Goal: Navigation & Orientation: Find specific page/section

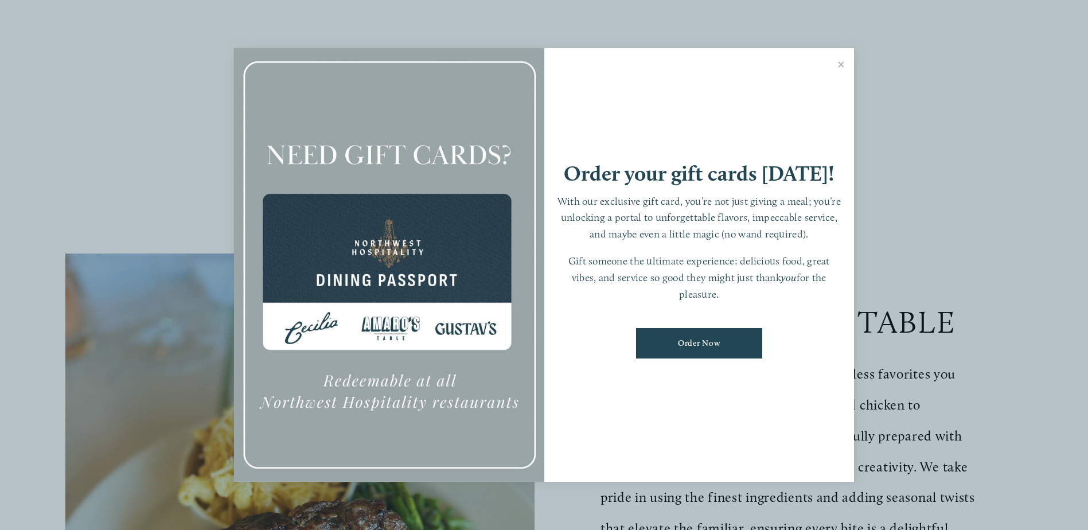
scroll to position [172, 0]
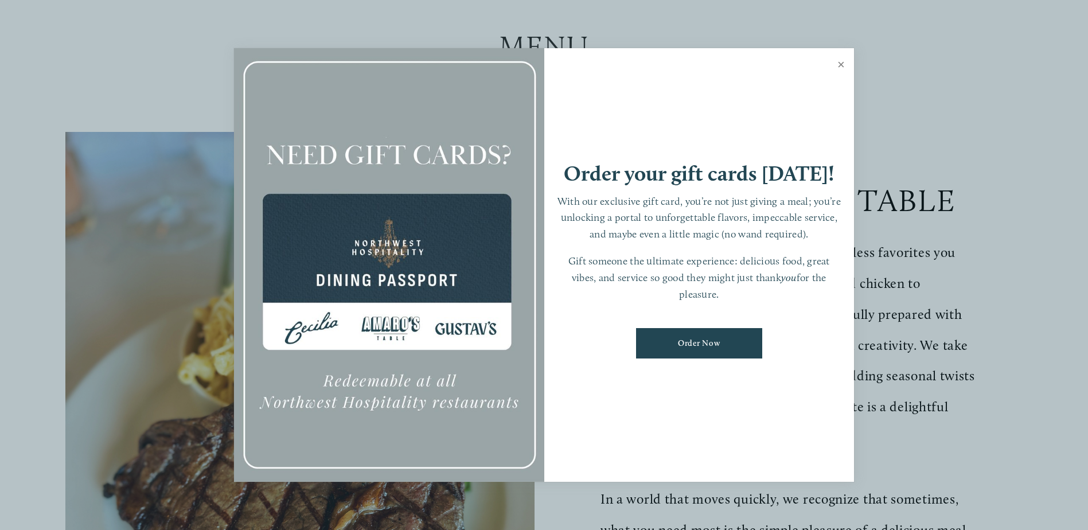
click at [843, 62] on link "Close" at bounding box center [841, 66] width 22 height 32
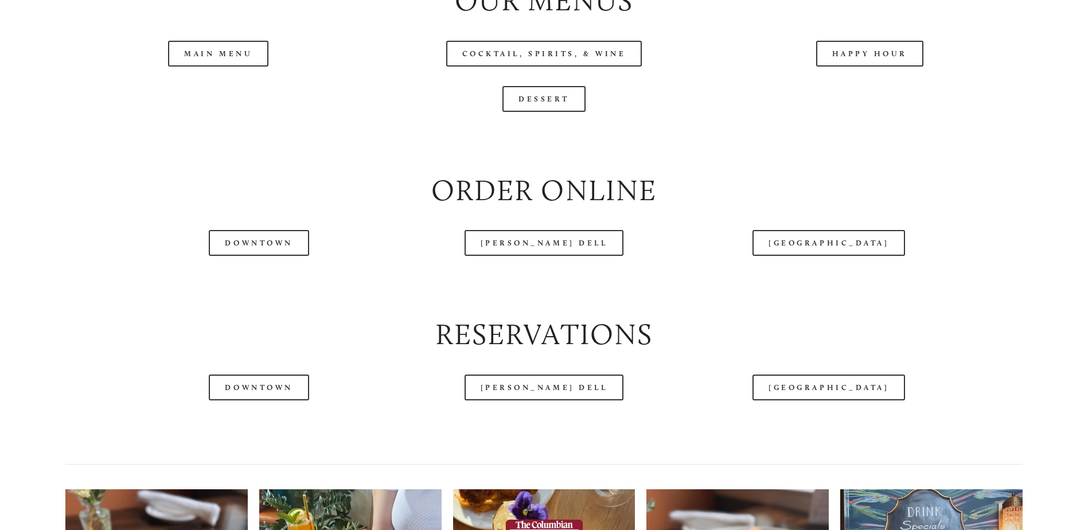
scroll to position [1434, 0]
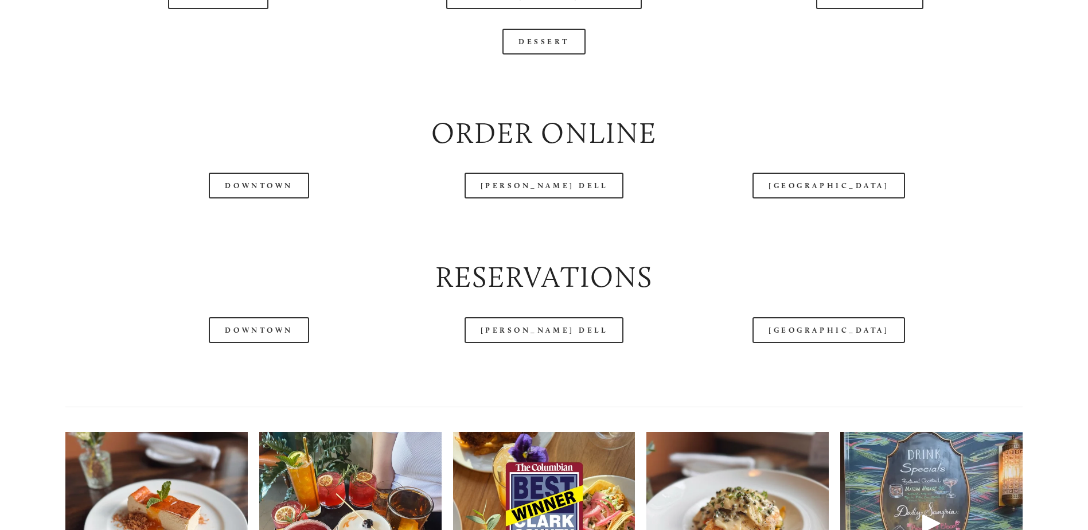
click at [864, 36] on div at bounding box center [511, 34] width 956 height 60
click at [858, 32] on div at bounding box center [511, 34] width 956 height 60
click at [874, 33] on div at bounding box center [511, 34] width 956 height 60
click at [832, 35] on div at bounding box center [511, 34] width 956 height 60
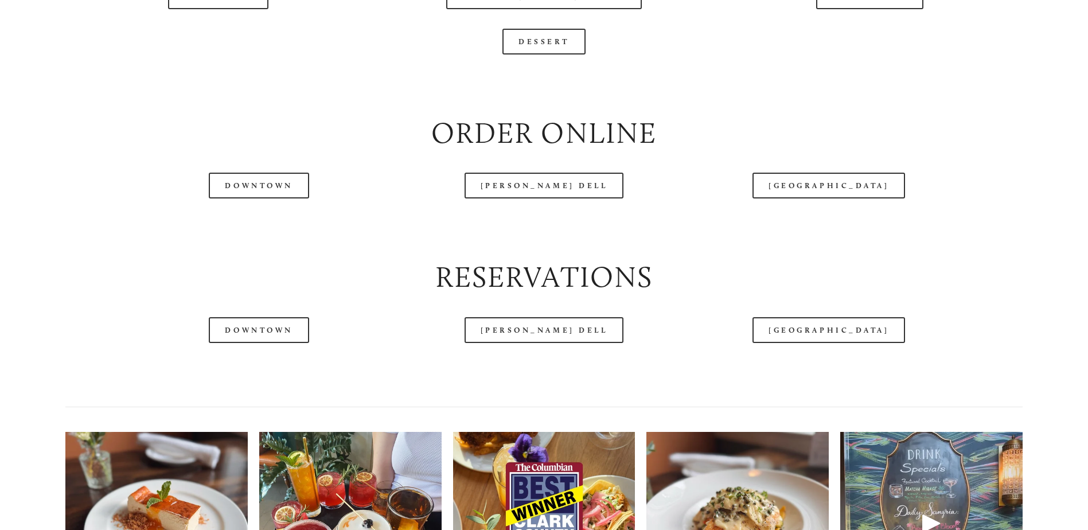
click at [832, 35] on div at bounding box center [511, 34] width 956 height 60
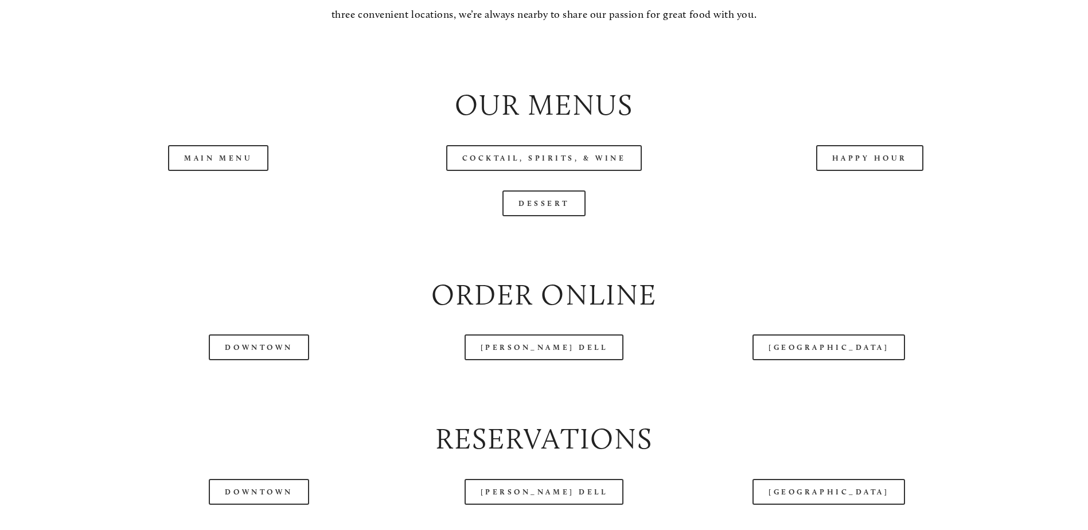
scroll to position [1319, 0]
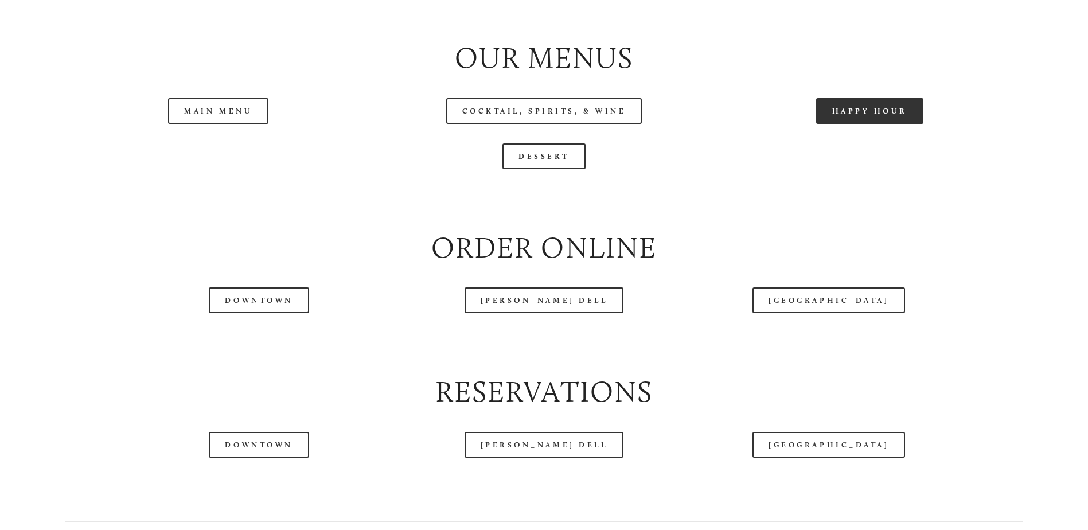
click at [847, 124] on link "Happy Hour" at bounding box center [870, 111] width 108 height 26
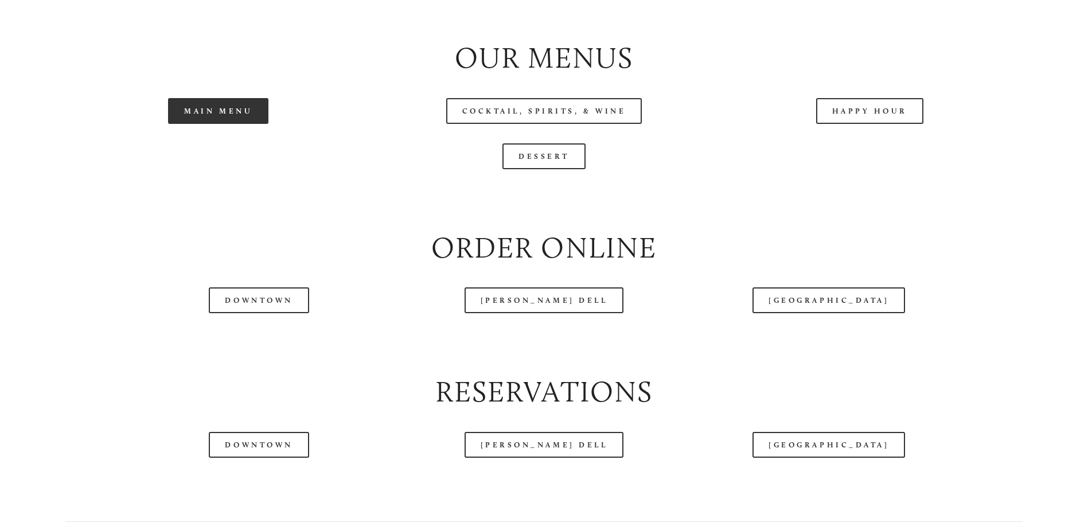
click at [211, 124] on link "Main Menu" at bounding box center [218, 111] width 100 height 26
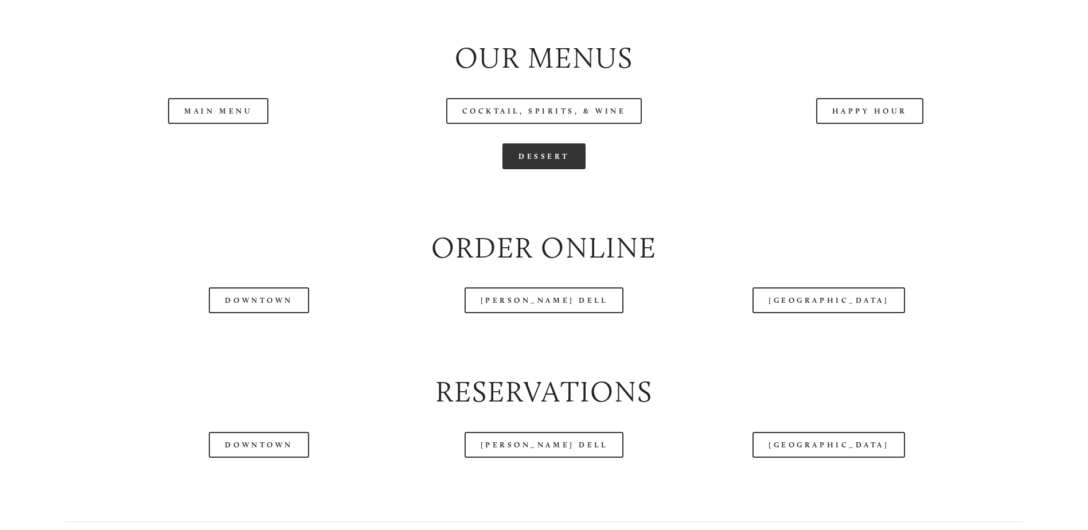
click at [551, 169] on link "Dessert" at bounding box center [544, 156] width 83 height 26
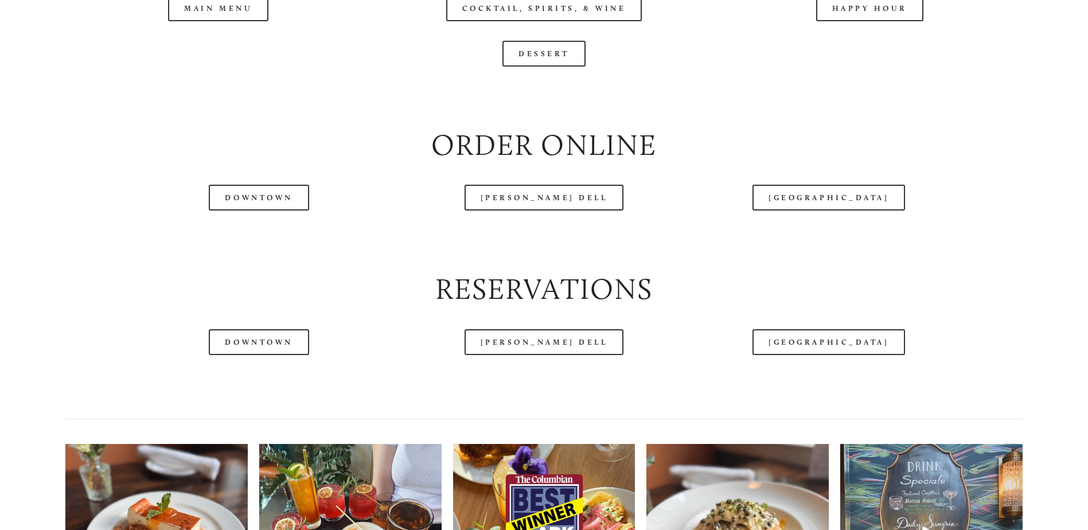
scroll to position [1434, 0]
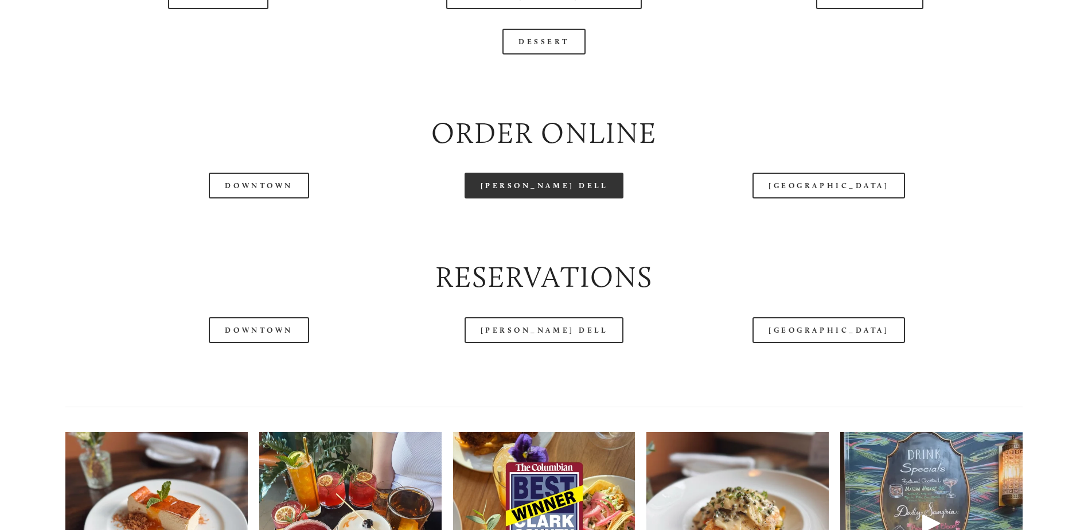
click at [510, 198] on link "[PERSON_NAME] Dell" at bounding box center [544, 186] width 159 height 26
